Goal: Book appointment/travel/reservation

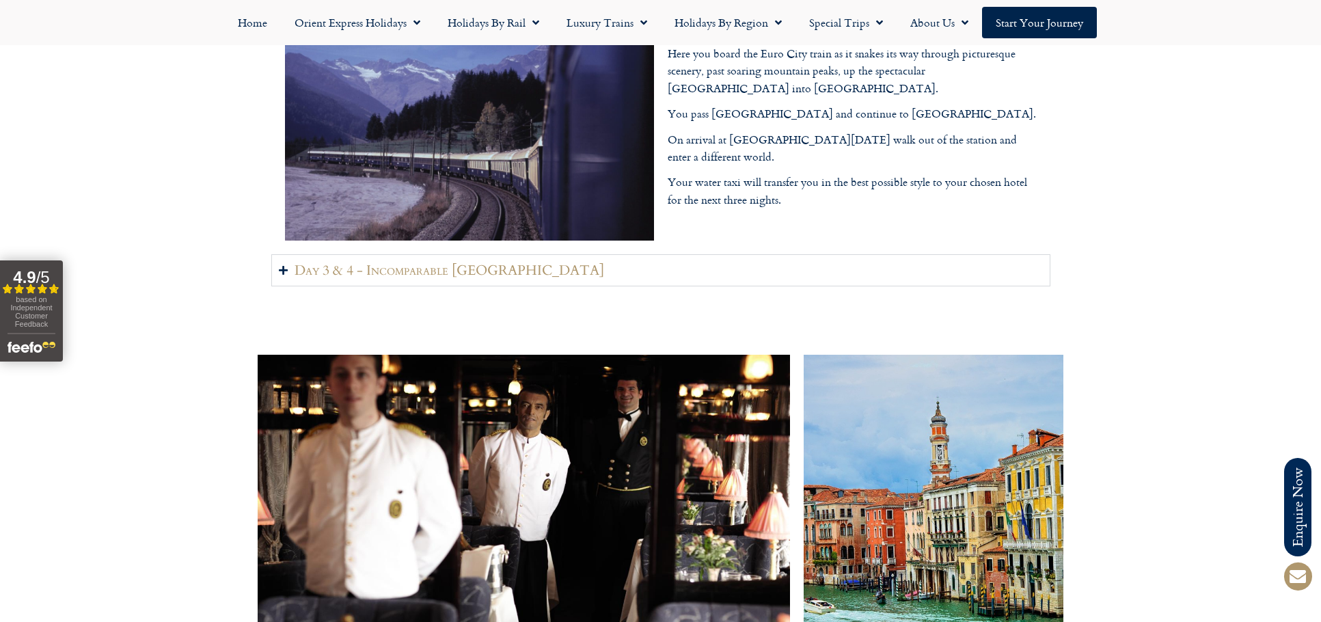
scroll to position [1937, 0]
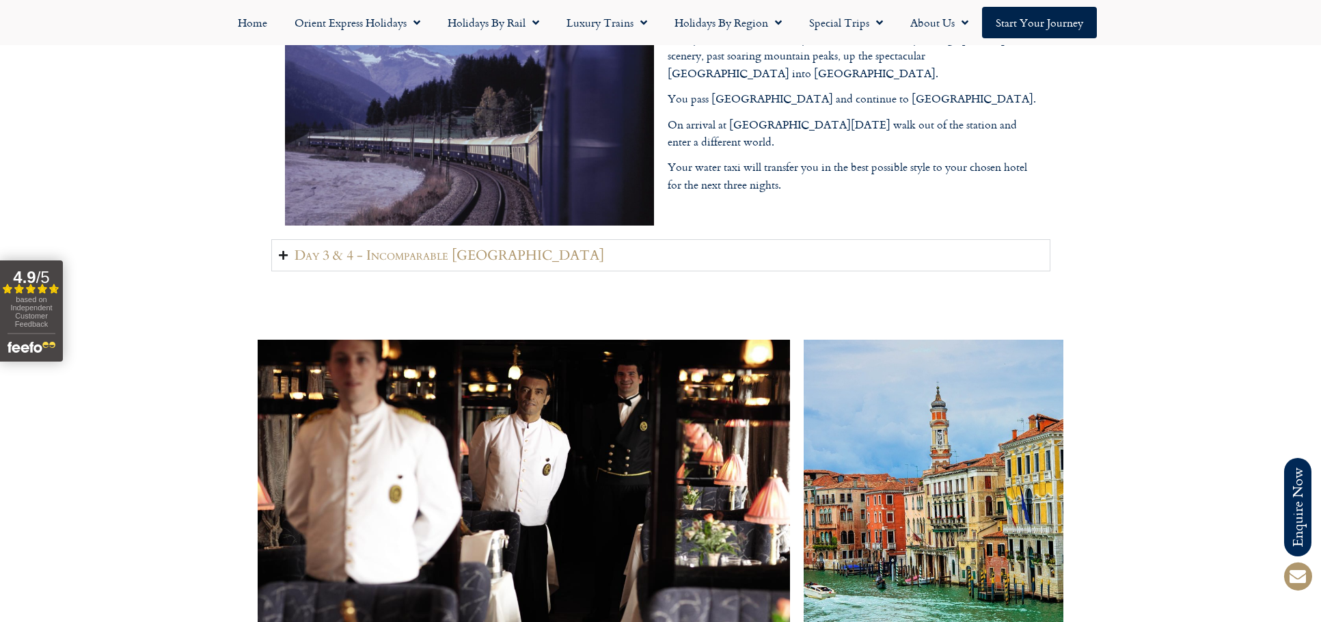
click at [287, 250] on icon "Accordion. Open links with Enter or Space, close with Escape, and navigate with…" at bounding box center [283, 255] width 9 height 10
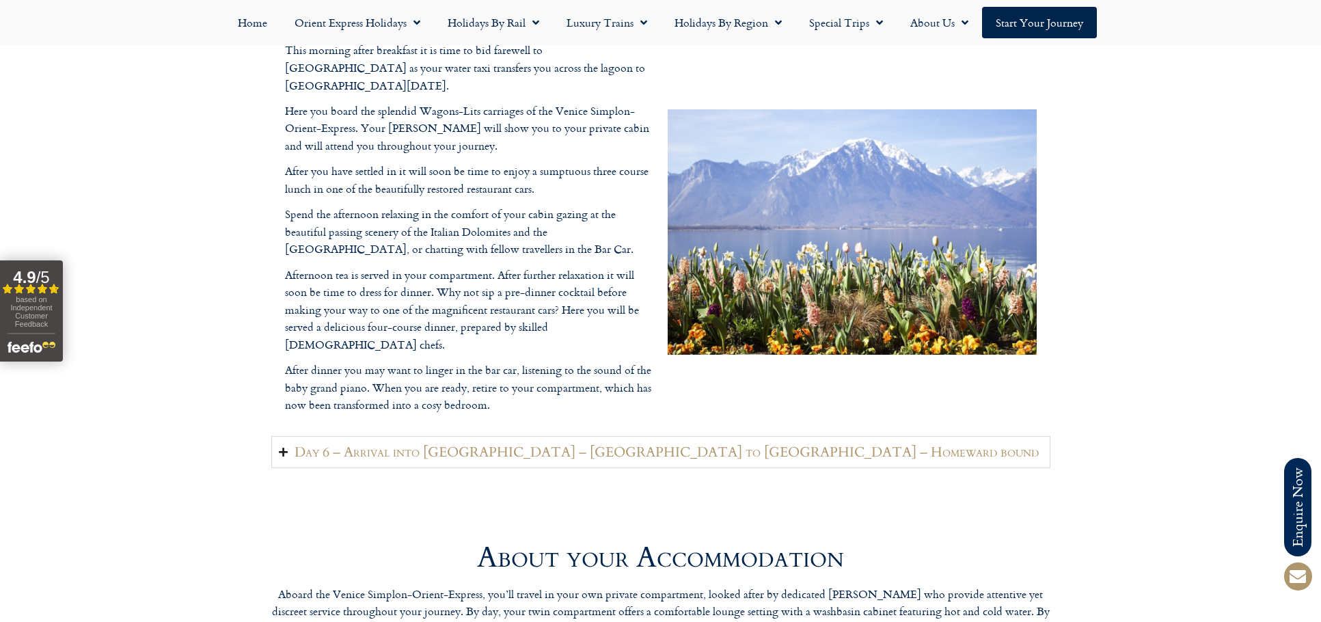
scroll to position [3058, 0]
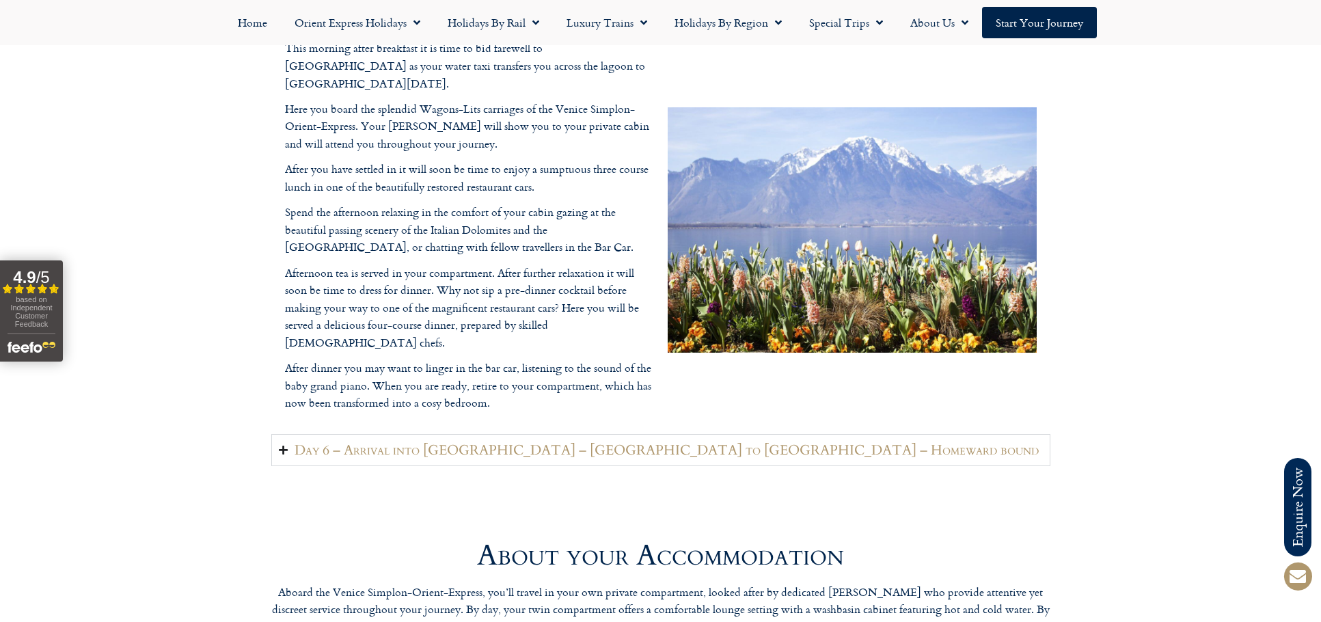
click at [283, 445] on icon "Accordion. Open links with Enter or Space, close with Escape, and navigate with…" at bounding box center [283, 450] width 9 height 10
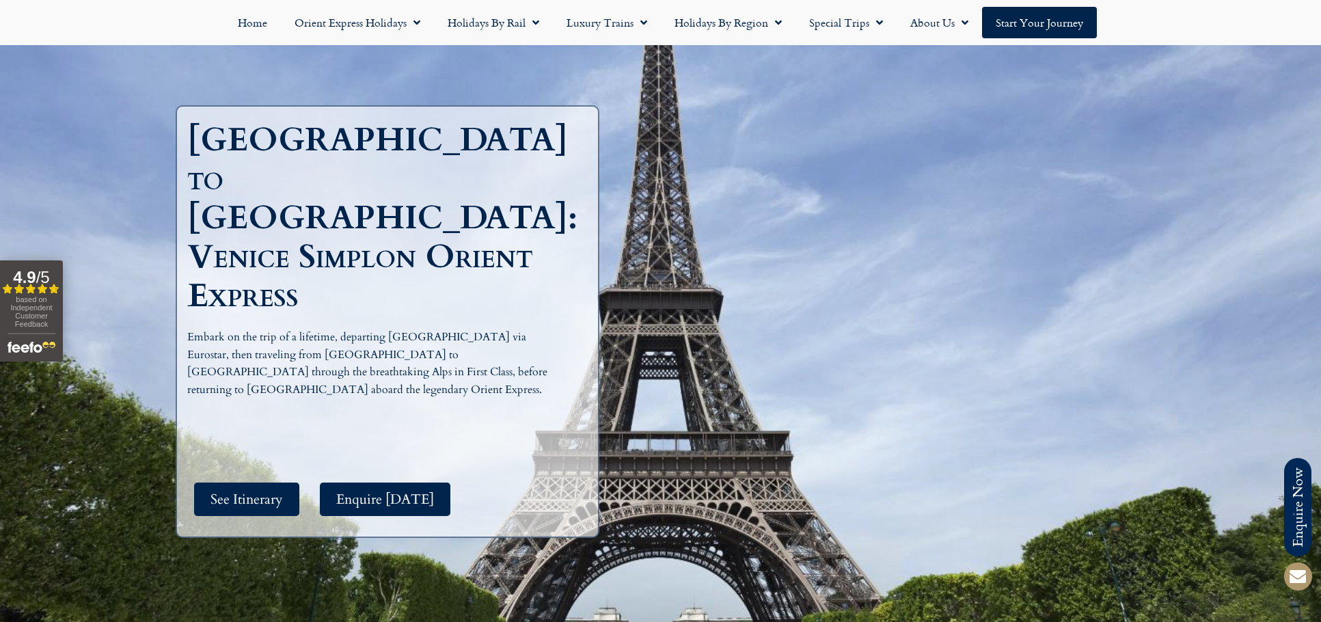
scroll to position [126, 0]
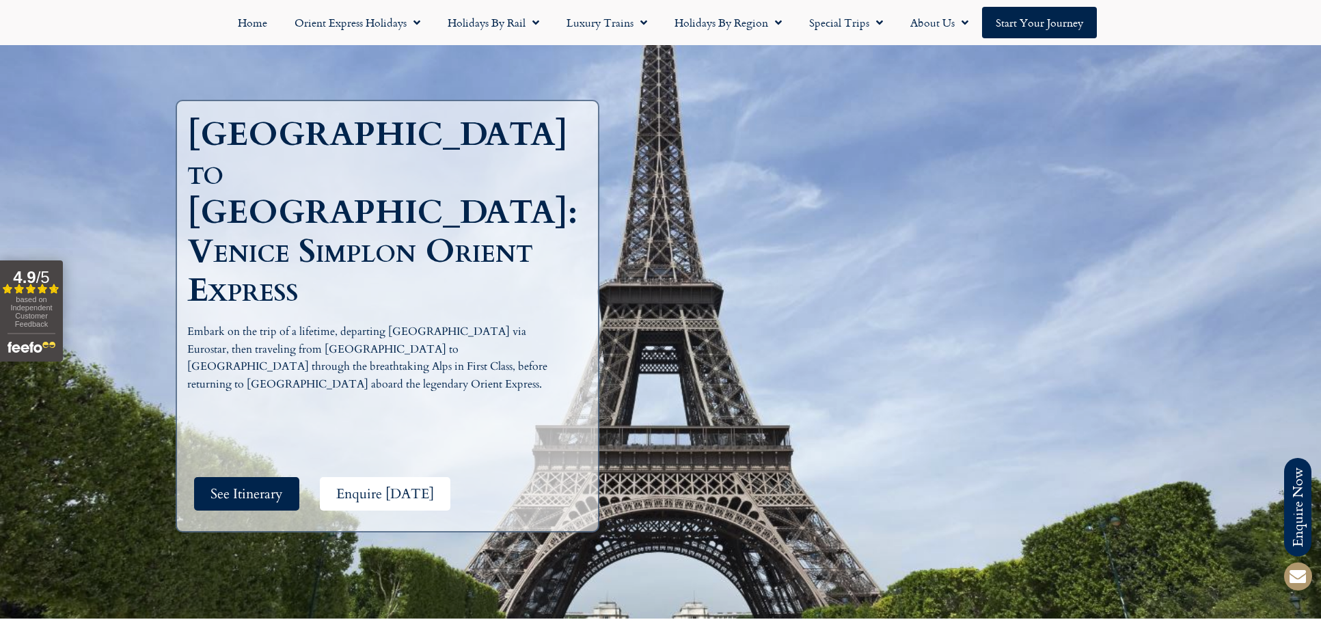
click at [387, 485] on span "Enquire Today" at bounding box center [385, 493] width 98 height 17
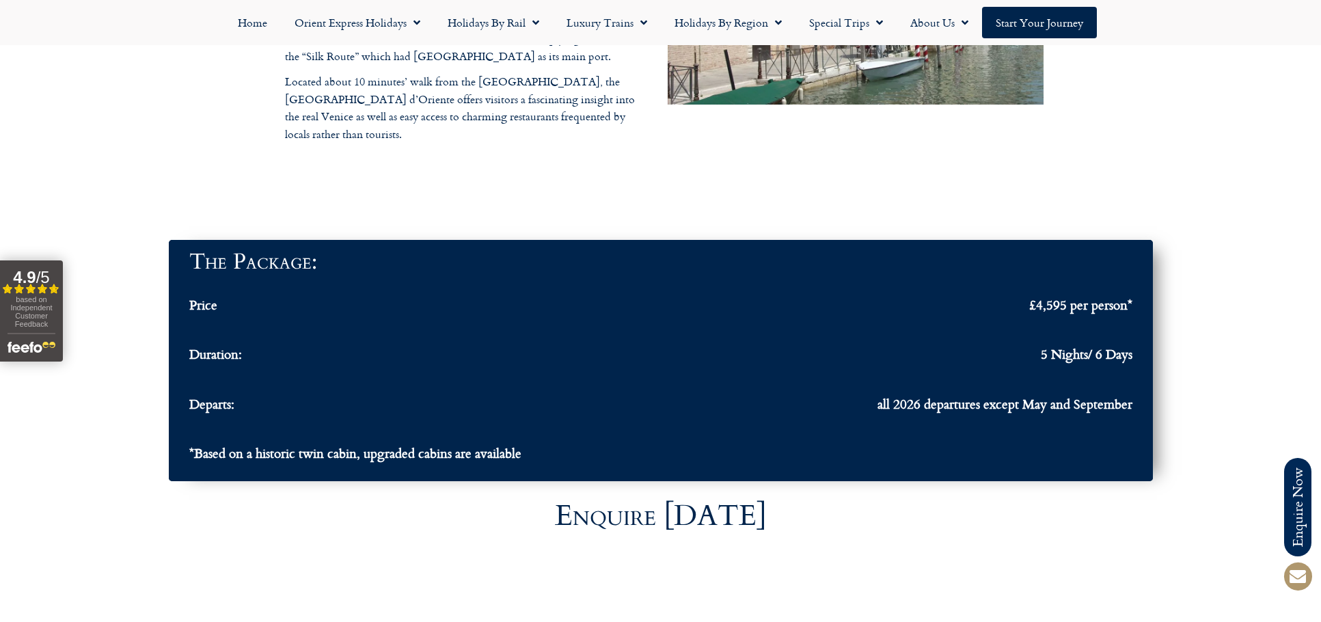
scroll to position [4337, 0]
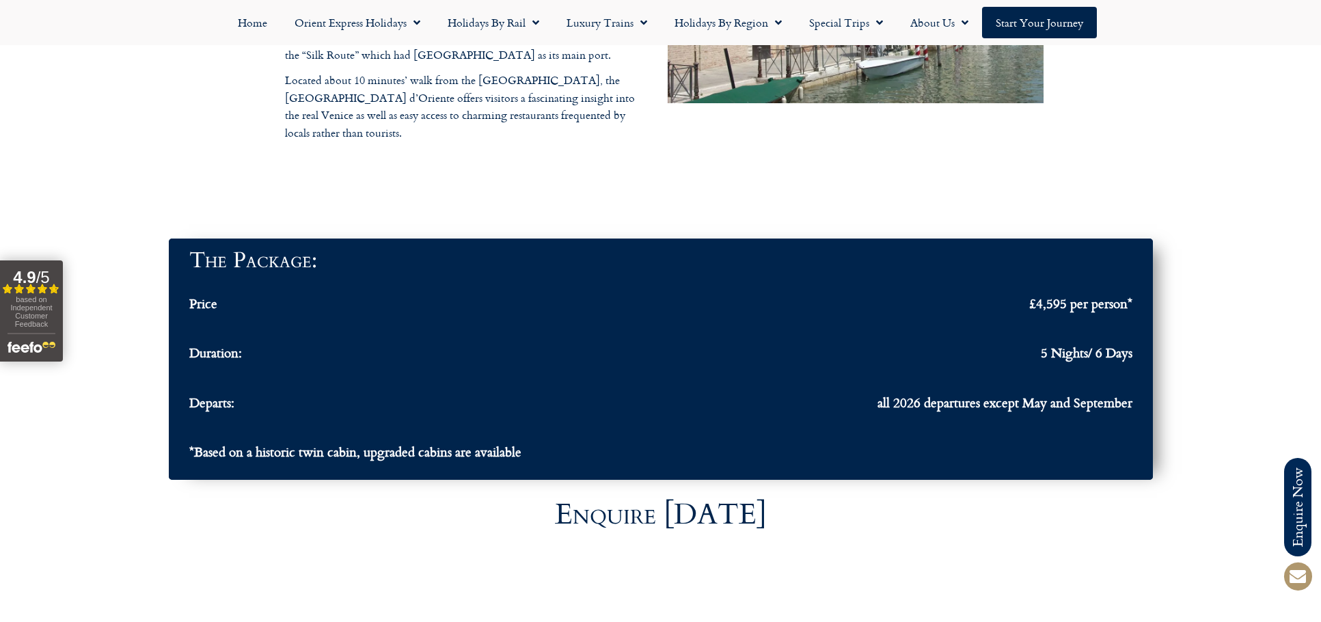
click at [935, 394] on span "all 2026 departures except May and September" at bounding box center [1004, 402] width 255 height 16
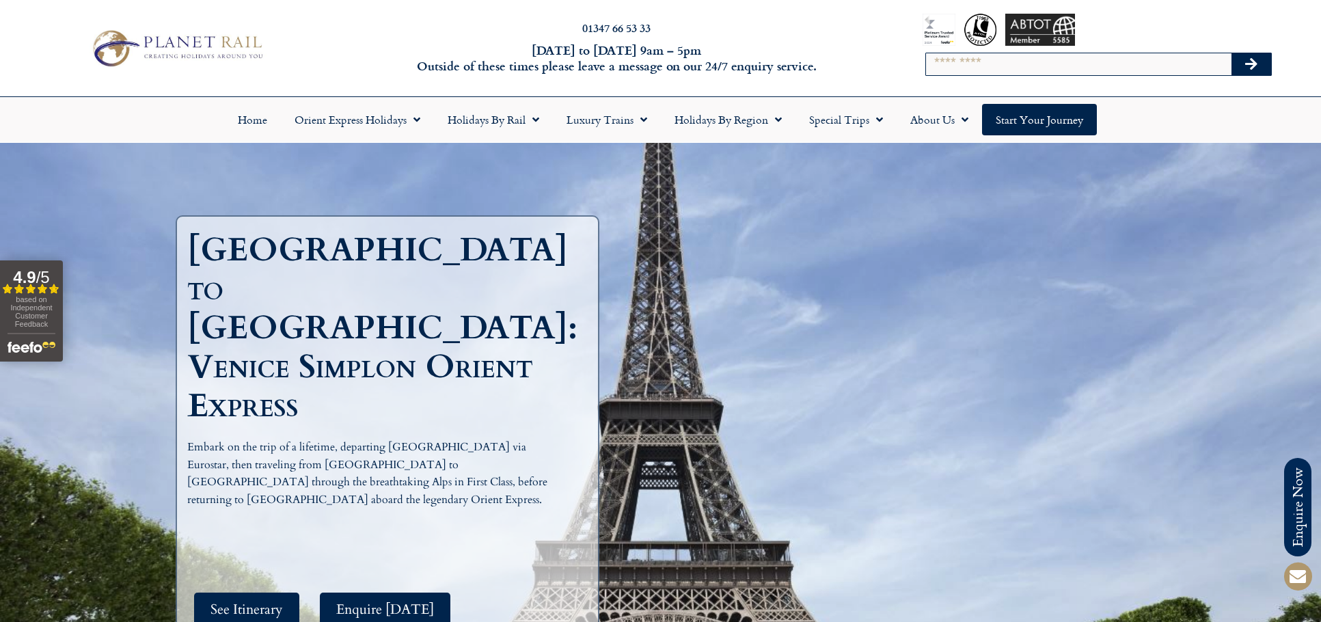
scroll to position [12, 0]
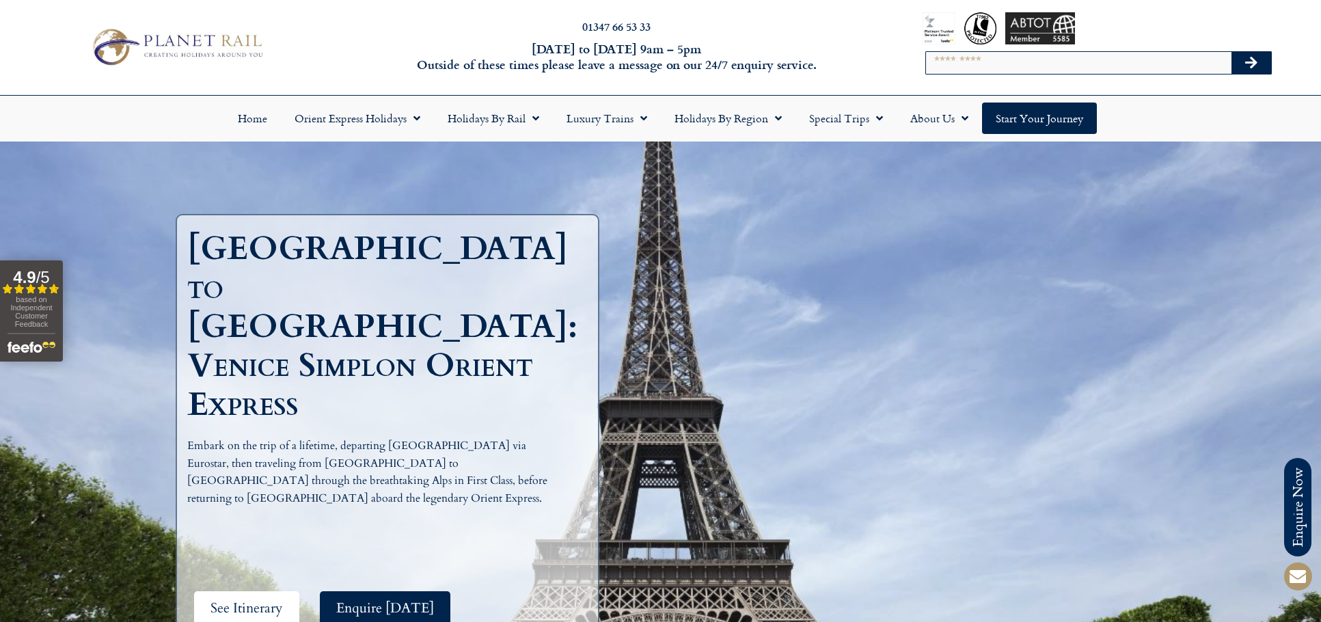
click at [251, 599] on span "See Itinerary" at bounding box center [246, 607] width 72 height 17
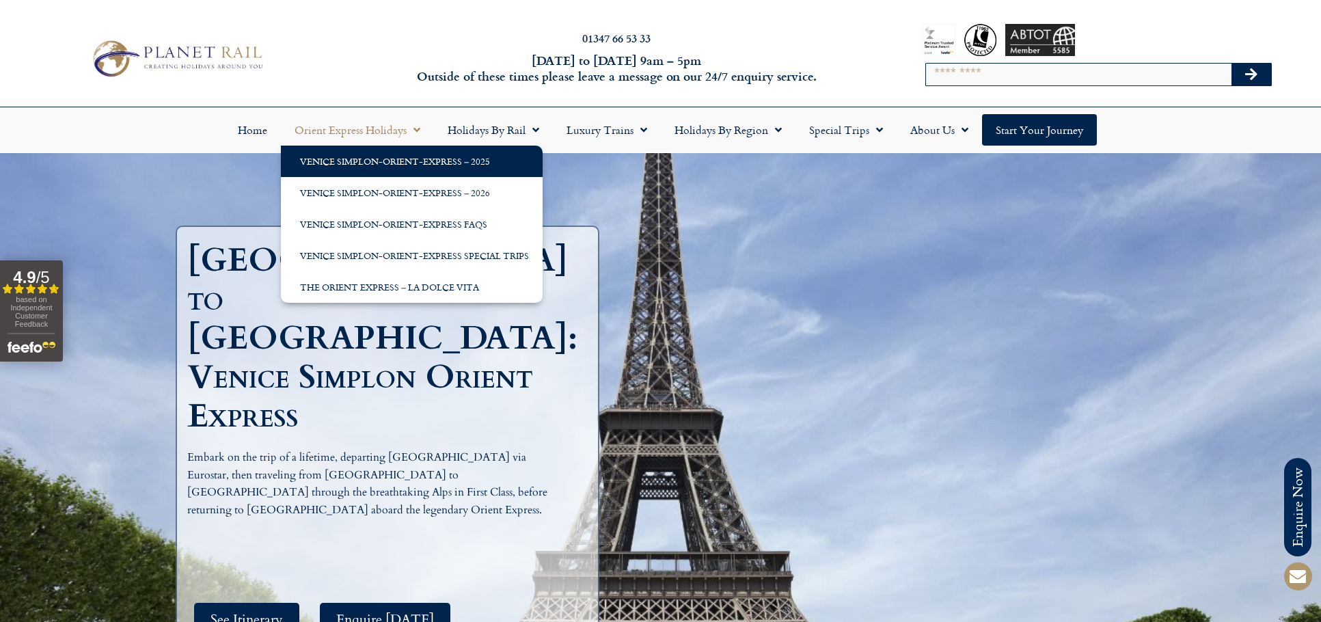
click at [444, 165] on link "Venice Simplon-Orient-Express – 2025" at bounding box center [412, 161] width 262 height 31
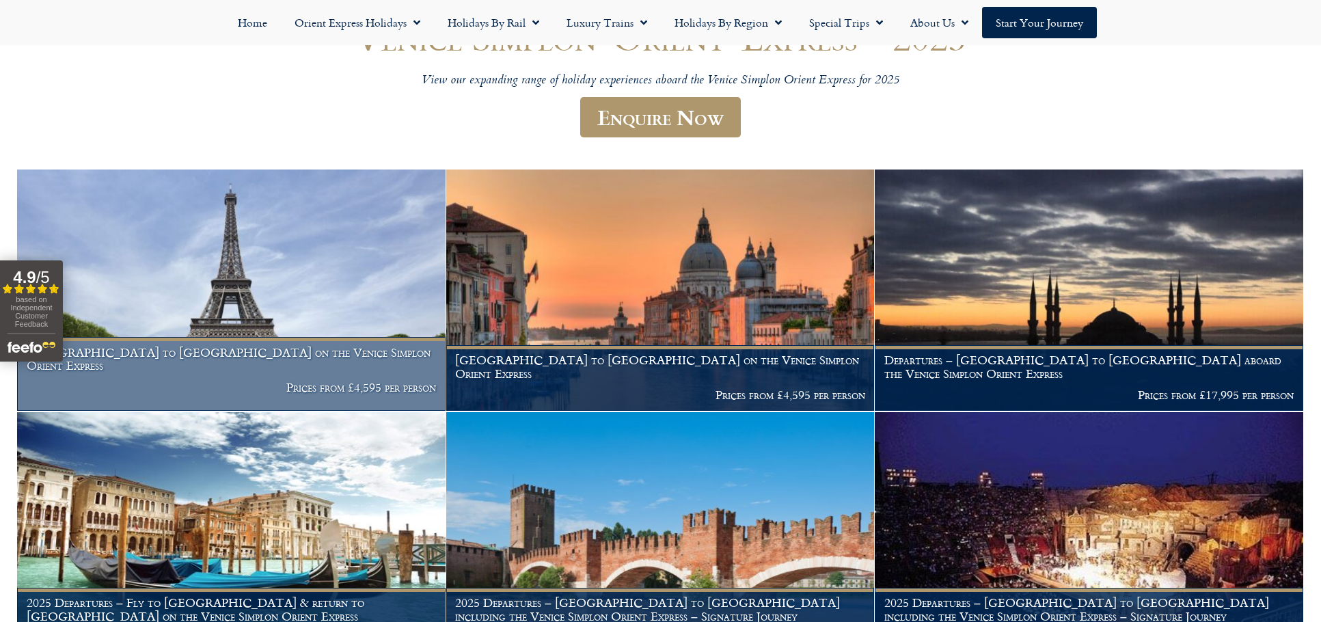
scroll to position [163, 0]
click at [277, 323] on img at bounding box center [231, 289] width 428 height 241
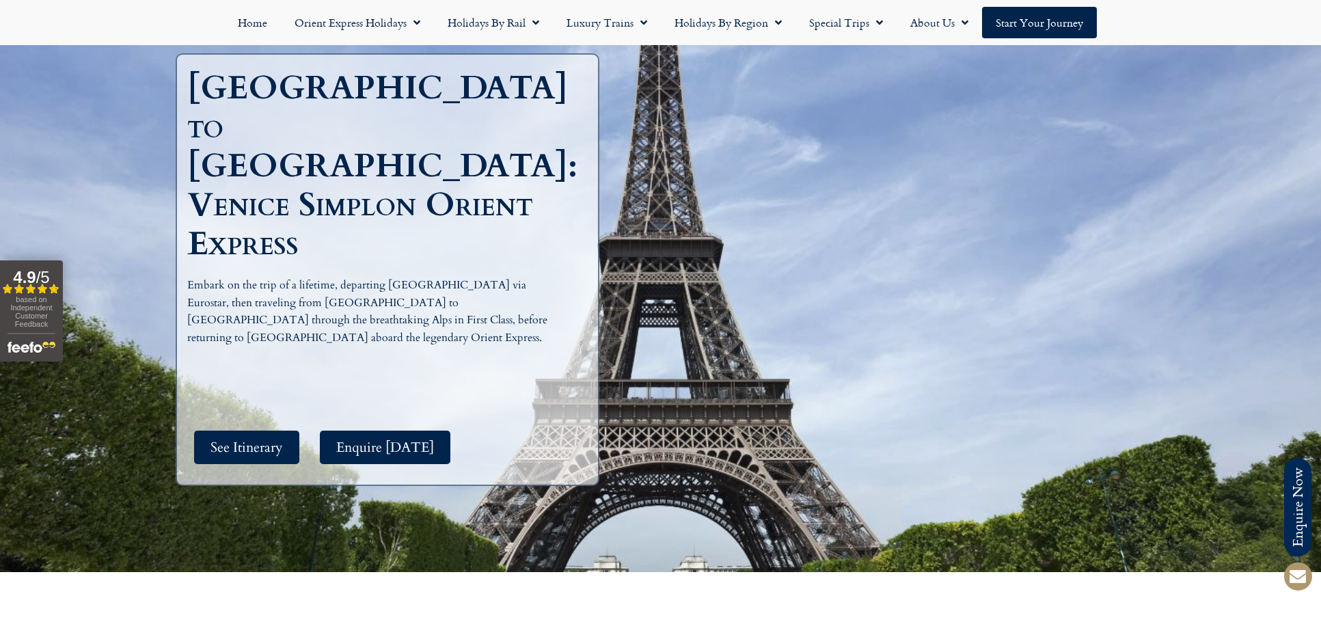
scroll to position [186, 0]
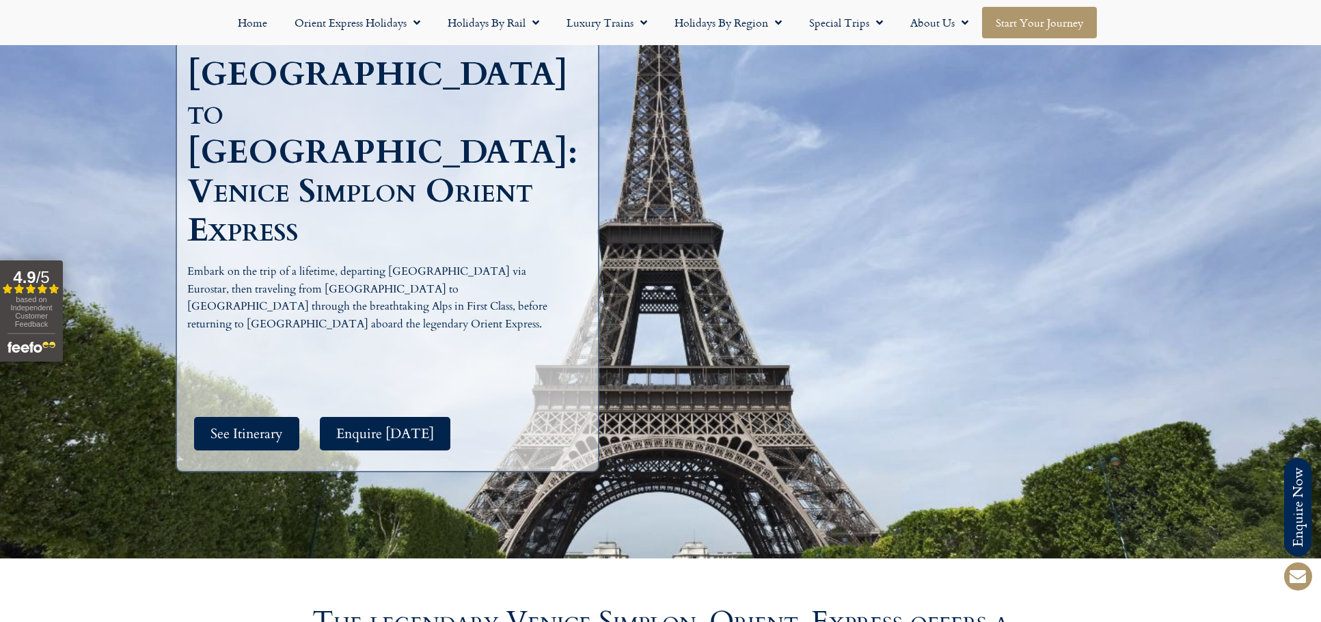
click at [1034, 24] on link "Start your Journey" at bounding box center [1039, 22] width 115 height 31
